Goal: Transaction & Acquisition: Purchase product/service

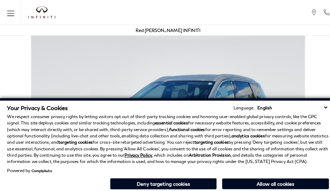
click at [298, 132] on p "We respect consumer privacy rights by letting visitors opt out of third-party t…" at bounding box center [165, 136] width 316 height 50
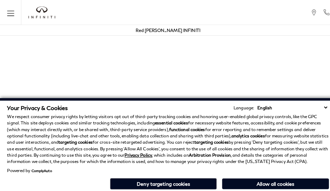
click at [228, 115] on p "We respect consumer privacy rights by letting visitors opt out of third-party t…" at bounding box center [165, 136] width 316 height 50
click at [228, 132] on strong "analytics cookies" at bounding box center [244, 133] width 33 height 5
click at [228, 188] on div "Your Privacy & Cookies Language: English Spanish / Español English / [GEOGRAPHI…" at bounding box center [165, 145] width 319 height 88
click at [158, 115] on p "We respect consumer privacy rights by letting visitors opt out of third-party t…" at bounding box center [165, 136] width 316 height 50
click at [158, 132] on p "We respect consumer privacy rights by letting visitors opt out of third-party t…" at bounding box center [165, 136] width 316 height 50
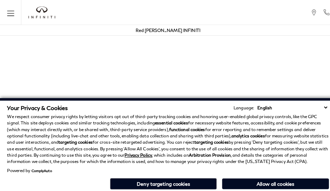
click at [158, 188] on div "Your Privacy & Cookies Language: English Spanish / Español English / [GEOGRAPHI…" at bounding box center [165, 145] width 319 height 88
click at [207, 34] on div "Red [PERSON_NAME] INFINITI" at bounding box center [165, 30] width 323 height 11
click at [175, 34] on div "Red [PERSON_NAME] INFINITI" at bounding box center [165, 30] width 63 height 11
click at [175, 115] on p "We respect consumer privacy rights by letting visitors opt out of third-party t…" at bounding box center [165, 136] width 316 height 50
click at [175, 157] on p "We respect consumer privacy rights by letting visitors opt out of third-party t…" at bounding box center [165, 136] width 316 height 50
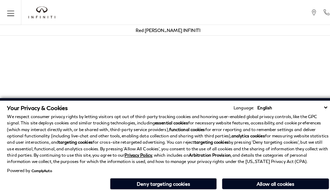
click at [280, 115] on p "We respect consumer privacy rights by letting visitors opt out of third-party t…" at bounding box center [165, 136] width 316 height 50
click at [280, 132] on p "We respect consumer privacy rights by letting visitors opt out of third-party t…" at bounding box center [165, 136] width 316 height 50
click at [280, 188] on div "Your Privacy & Cookies Language: English Spanish / Español English / [GEOGRAPHI…" at bounding box center [165, 145] width 319 height 88
click at [263, 115] on p "We respect consumer privacy rights by letting visitors opt out of third-party t…" at bounding box center [165, 136] width 316 height 50
click at [263, 132] on p "We respect consumer privacy rights by letting visitors opt out of third-party t…" at bounding box center [165, 136] width 316 height 50
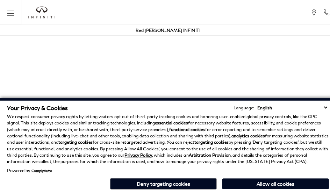
click at [263, 188] on div "Your Privacy & Cookies Language: English Spanish / Español English / [GEOGRAPHI…" at bounding box center [165, 145] width 319 height 88
click at [315, 115] on p "We respect consumer privacy rights by letting visitors opt out of third-party t…" at bounding box center [165, 136] width 316 height 50
click at [315, 132] on p "We respect consumer privacy rights by letting visitors opt out of third-party t…" at bounding box center [165, 136] width 316 height 50
click at [315, 188] on div "Your Privacy & Cookies Language: English Spanish / Español English / [GEOGRAPHI…" at bounding box center [165, 145] width 319 height 88
click at [298, 115] on p "We respect consumer privacy rights by letting visitors opt out of third-party t…" at bounding box center [165, 136] width 316 height 50
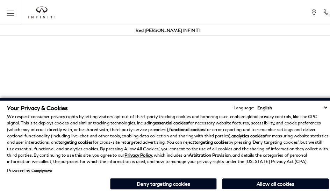
click at [298, 132] on p "We respect consumer privacy rights by letting visitors opt out of third-party t…" at bounding box center [165, 136] width 316 height 50
click at [228, 115] on p "We respect consumer privacy rights by letting visitors opt out of third-party t…" at bounding box center [165, 136] width 316 height 50
click at [228, 132] on strong "analytics cookies" at bounding box center [244, 133] width 33 height 5
click at [228, 188] on div "Your Privacy & Cookies Language: English Spanish / Español English / [GEOGRAPHI…" at bounding box center [165, 145] width 319 height 88
click at [158, 115] on p "We respect consumer privacy rights by letting visitors opt out of third-party t…" at bounding box center [165, 136] width 316 height 50
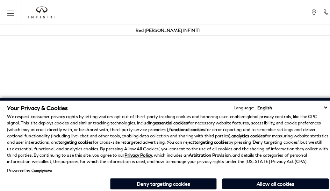
click at [158, 132] on p "We respect consumer privacy rights by letting visitors opt out of third-party t…" at bounding box center [165, 136] width 316 height 50
click at [158, 188] on div "Your Privacy & Cookies Language: English Spanish / Español English / [GEOGRAPHI…" at bounding box center [165, 145] width 319 height 88
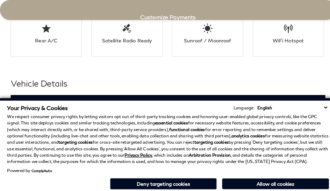
click at [16, 98] on h3 "Exterior" at bounding box center [162, 101] width 293 height 7
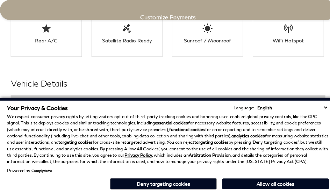
click at [123, 104] on div "Your Privacy & Cookies Language: English Spanish / Español English / United Kin…" at bounding box center [165, 105] width 316 height 7
click at [16, 98] on h3 "Exterior" at bounding box center [162, 101] width 293 height 7
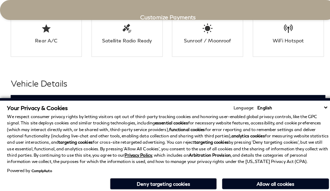
click at [140, 93] on div "Exterior" at bounding box center [165, 102] width 309 height 18
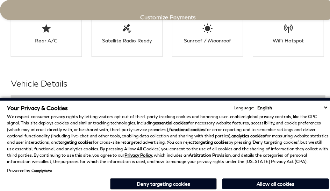
click at [16, 98] on h3 "Exterior" at bounding box center [162, 101] width 293 height 7
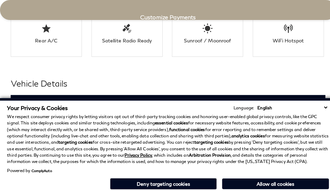
click at [175, 75] on h2 "Vehicle Details" at bounding box center [165, 81] width 309 height 13
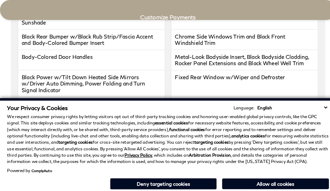
scroll to position [1224, 0]
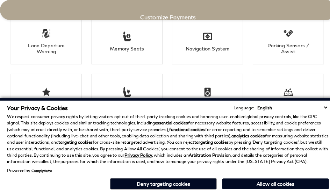
click link "Call sales Phone Number 719-215-8318" at bounding box center [0, 0] width 0 height 0
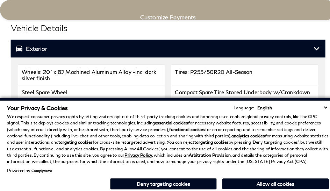
scroll to position [1399, 0]
